Goal: Task Accomplishment & Management: Use online tool/utility

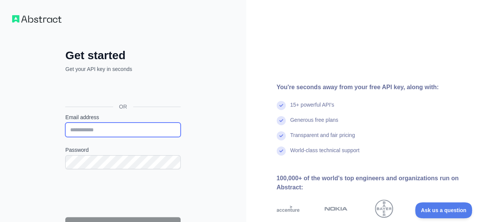
click at [133, 127] on input "Email address" at bounding box center [122, 130] width 115 height 14
type input "**********"
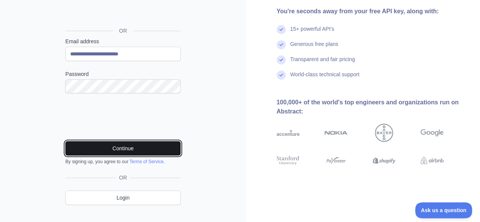
click at [99, 145] on button "Continue" at bounding box center [122, 148] width 115 height 14
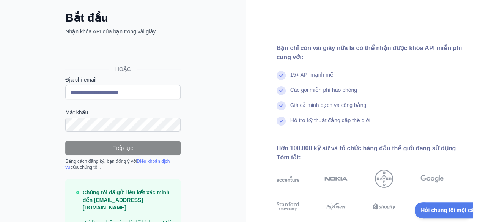
scroll to position [0, 0]
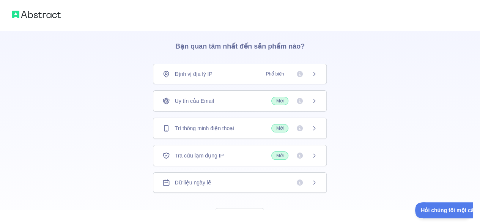
scroll to position [55, 0]
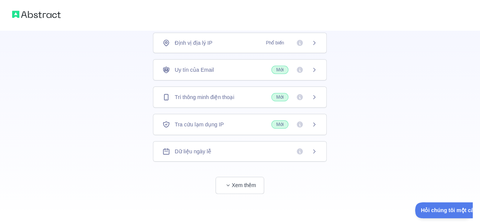
click at [236, 193] on div "👋 Chào mừng bạn! Vui lòng trả lời các câu hỏi sau để cải thiện trải nghiệm của …" at bounding box center [240, 99] width 228 height 249
click at [234, 183] on font "Xem thêm" at bounding box center [244, 185] width 24 height 6
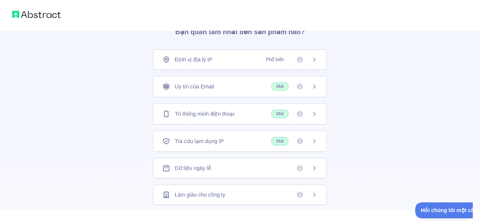
scroll to position [0, 0]
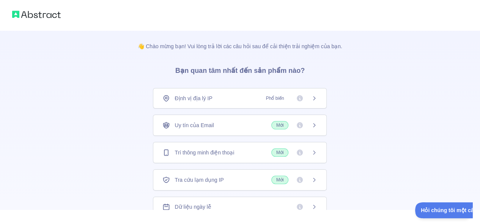
click at [282, 121] on span "Mới" at bounding box center [279, 125] width 17 height 8
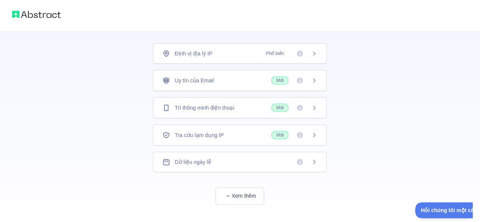
scroll to position [50, 0]
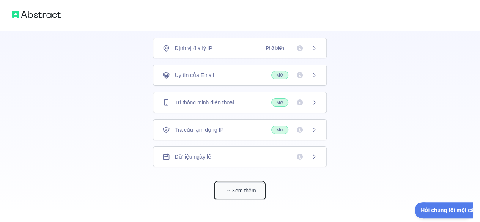
click at [234, 194] on button "Xem thêm" at bounding box center [240, 190] width 49 height 17
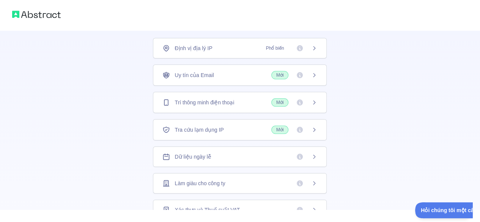
click at [232, 47] on div "Định vị địa lý IP Phổ biến" at bounding box center [239, 48] width 155 height 8
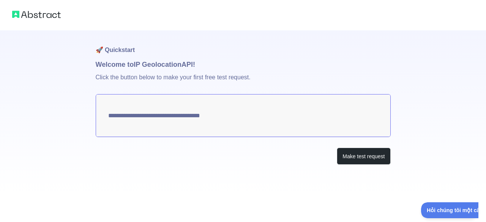
type textarea "**********"
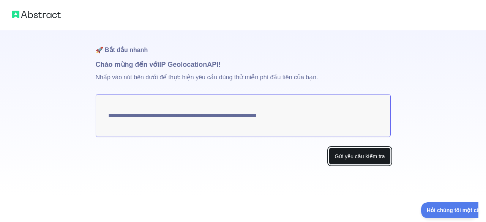
click at [337, 154] on font "Gửi yêu cầu kiểm tra" at bounding box center [359, 156] width 50 height 6
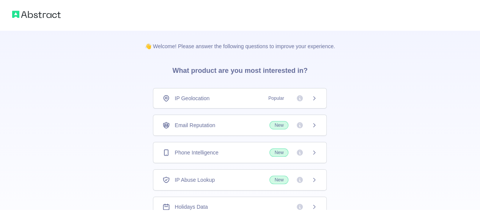
drag, startPoint x: 0, startPoint y: 0, endPoint x: 316, endPoint y: 125, distance: 340.3
click at [316, 125] on icon at bounding box center [314, 125] width 6 height 6
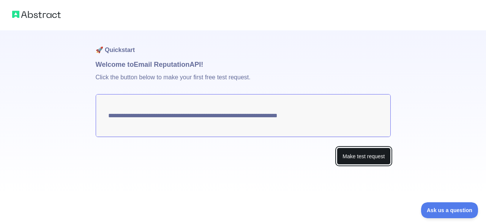
click at [357, 154] on button "Make test request" at bounding box center [364, 156] width 54 height 17
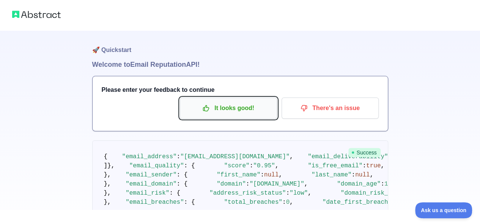
click at [246, 109] on p "It looks good!" at bounding box center [229, 108] width 86 height 13
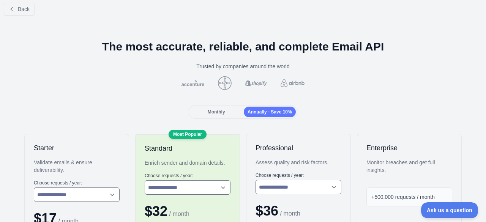
scroll to position [7, 0]
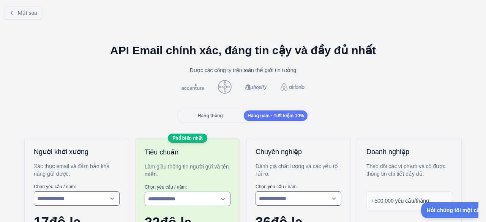
scroll to position [0, 0]
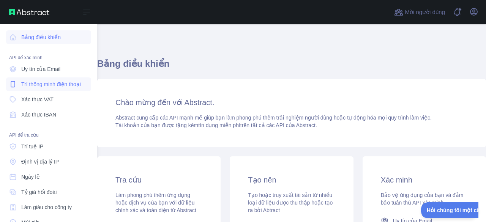
click at [49, 90] on link "Trí thông minh điện thoại" at bounding box center [48, 84] width 85 height 14
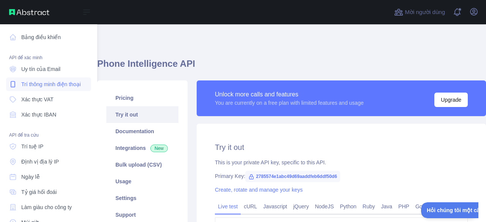
type textarea "**********"
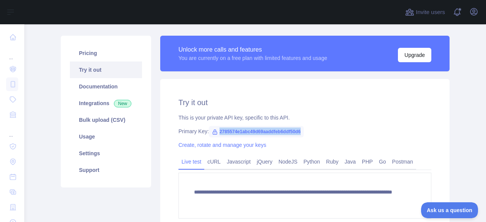
drag, startPoint x: 216, startPoint y: 130, endPoint x: 301, endPoint y: 127, distance: 85.4
click at [301, 127] on div "Primary Key: 2785574e1abc49d69aaddfeb6ddf50d6" at bounding box center [304, 131] width 253 height 8
copy span "2785574e1abc49d69aaddfeb6ddf50d6"
